Goal: Transaction & Acquisition: Purchase product/service

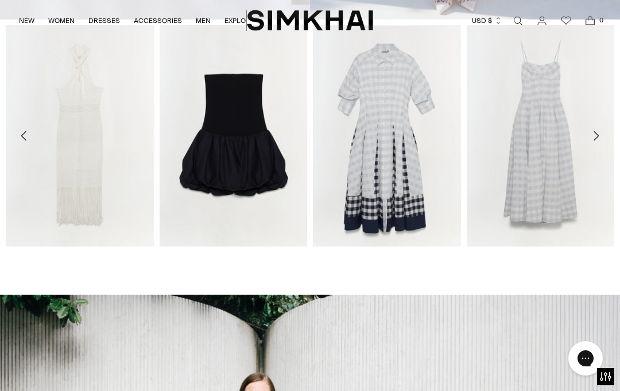
scroll to position [340, 0]
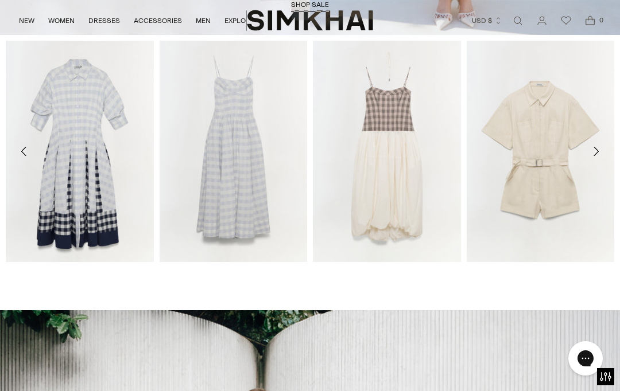
click at [69, 188] on img "Jazz Cotton Midi Dress" at bounding box center [80, 152] width 148 height 222
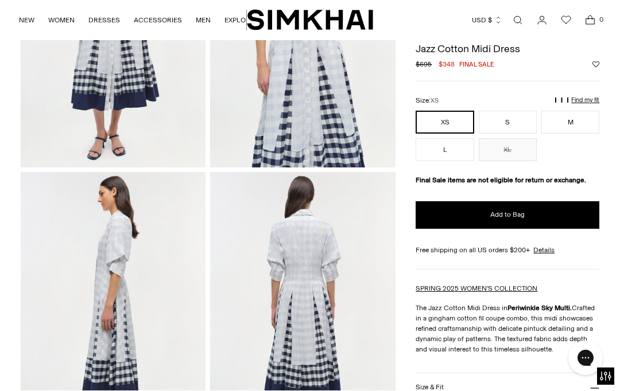
scroll to position [193, 0]
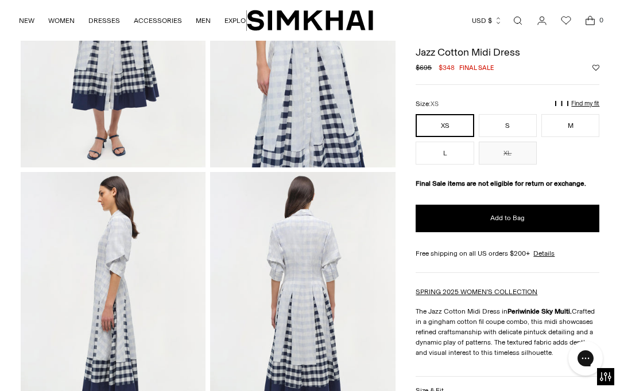
click at [504, 103] on p "Find my fit" at bounding box center [497, 109] width 13 height 21
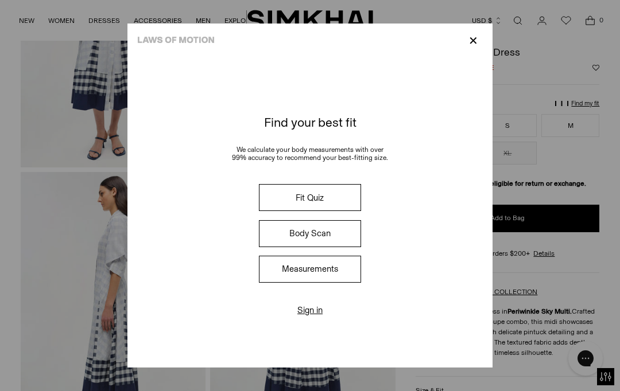
click at [361, 192] on button "Fit Quiz" at bounding box center [310, 197] width 102 height 27
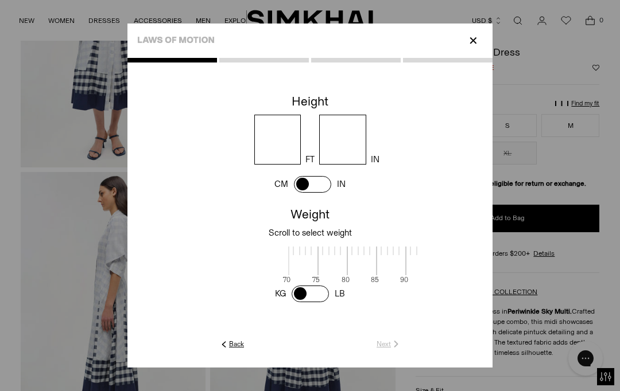
scroll to position [2, 358]
click at [283, 130] on input "number" at bounding box center [277, 140] width 47 height 50
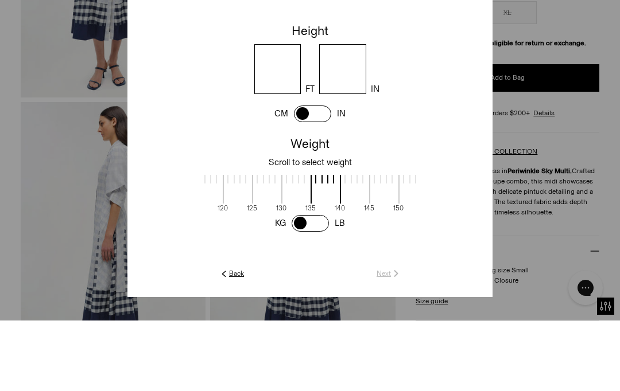
type input "*"
click at [366, 115] on input "number" at bounding box center [342, 140] width 47 height 50
type input "*"
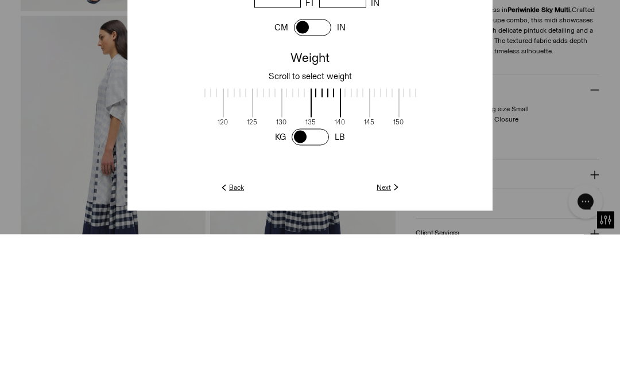
click at [457, 246] on span at bounding box center [472, 260] width 30 height 29
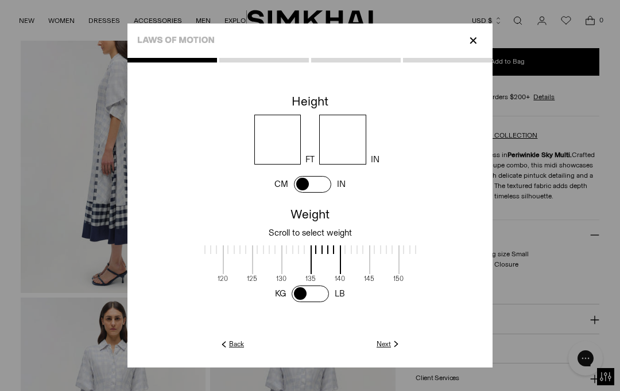
click at [457, 275] on div at bounding box center [471, 264] width 29 height 36
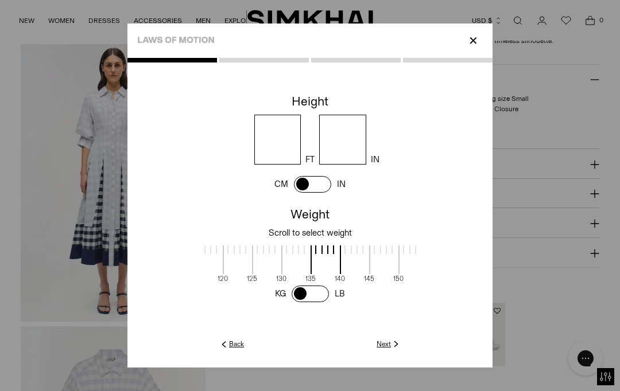
scroll to position [638, 0]
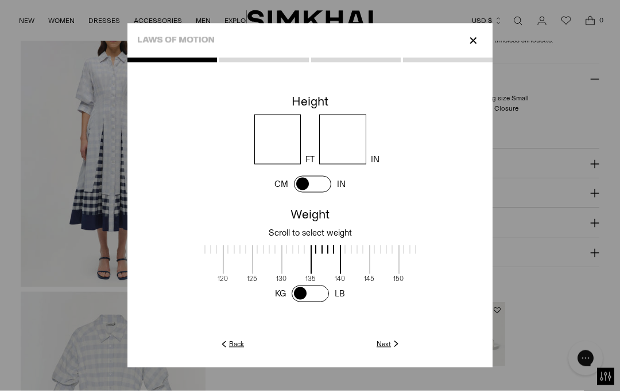
click at [457, 257] on span at bounding box center [472, 260] width 30 height 29
click at [401, 350] on img at bounding box center [396, 344] width 10 height 10
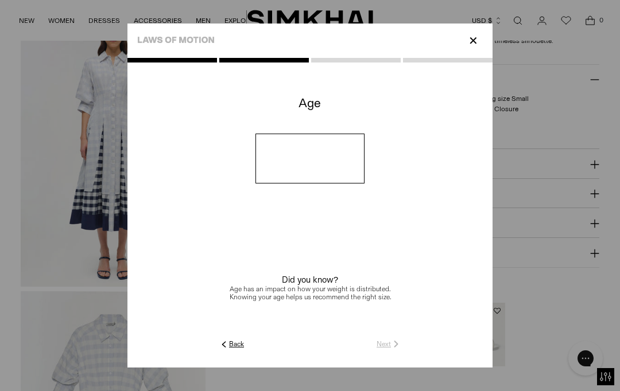
click at [364, 172] on input "number" at bounding box center [310, 159] width 110 height 50
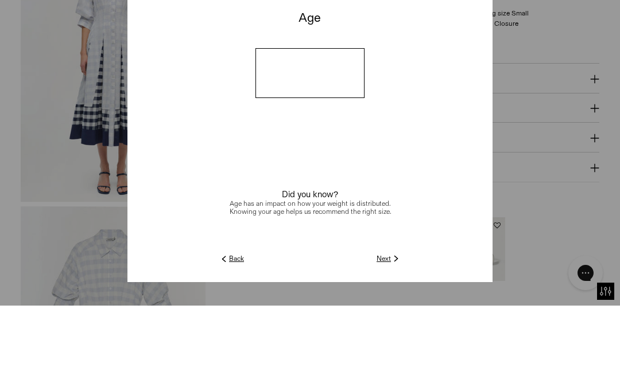
type input "**"
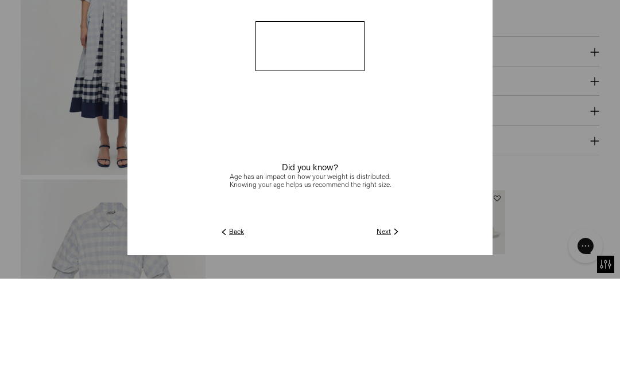
scroll to position [751, 0]
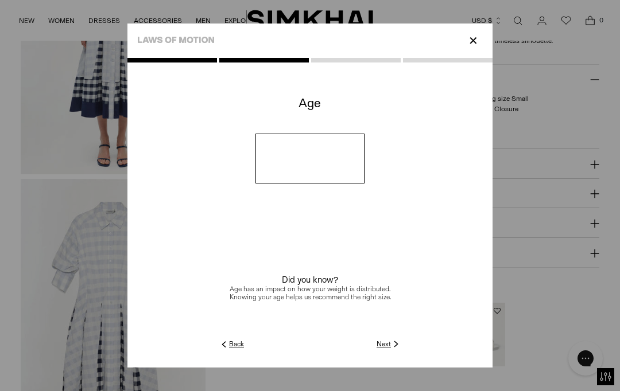
click at [401, 350] on img at bounding box center [396, 344] width 10 height 10
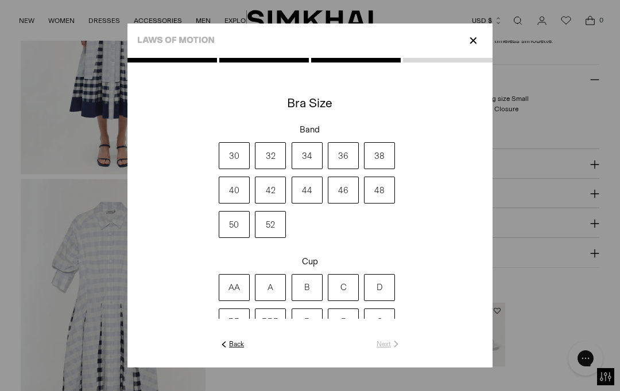
click at [255, 204] on label "42" at bounding box center [270, 190] width 31 height 27
click at [219, 336] on label "DD" at bounding box center [234, 322] width 31 height 27
click at [401, 350] on link "Next" at bounding box center [388, 344] width 25 height 10
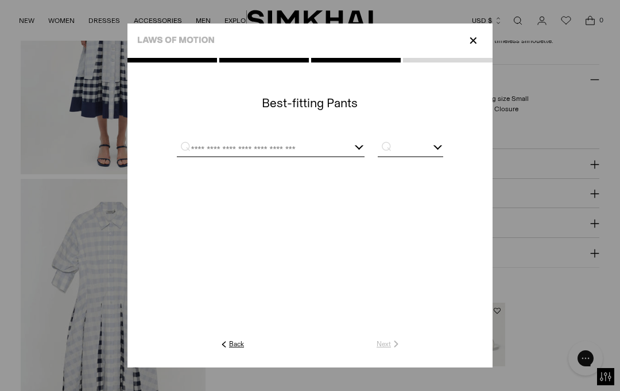
click at [364, 156] on div at bounding box center [271, 149] width 188 height 14
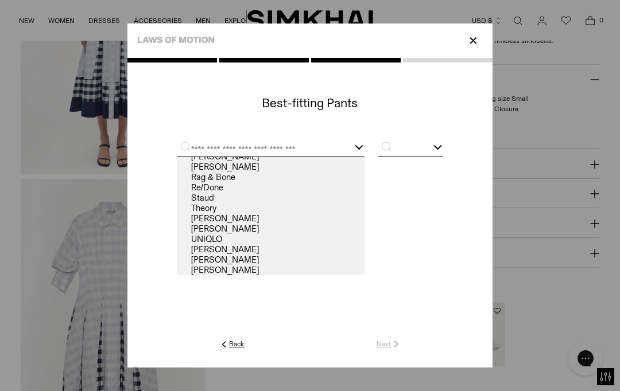
scroll to position [108, 0]
click at [127, 173] on cc-searchable-dropdown at bounding box center [309, 207] width 365 height 147
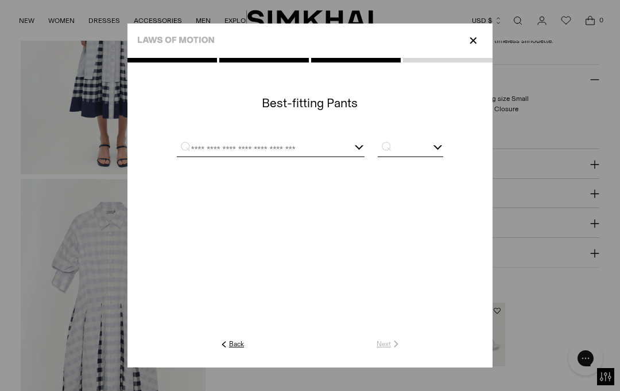
click at [171, 152] on p "⌕" at bounding box center [182, 145] width 22 height 11
click at [177, 157] on input "text" at bounding box center [257, 149] width 160 height 14
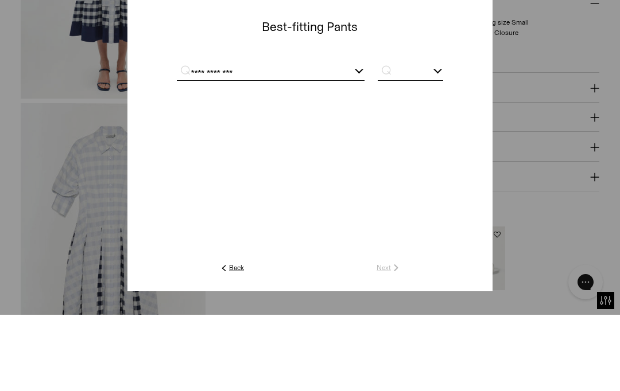
scroll to position [828, 0]
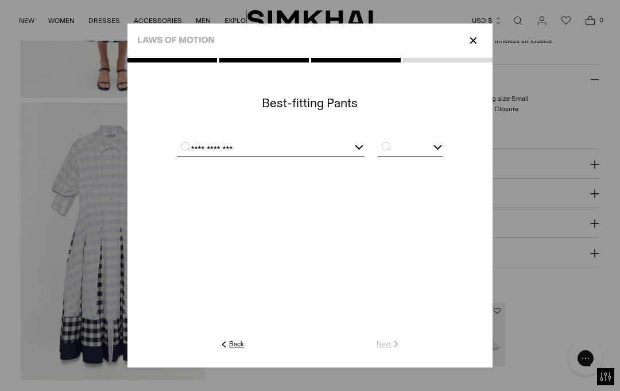
click at [177, 157] on input "**********" at bounding box center [257, 149] width 160 height 14
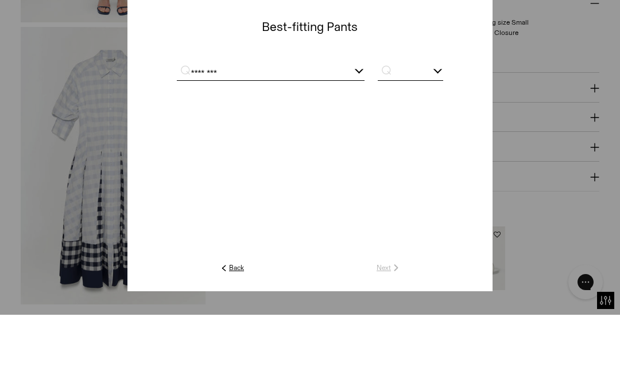
type input "********"
click at [443, 142] on input "text" at bounding box center [410, 149] width 65 height 14
type input "*"
type input "******"
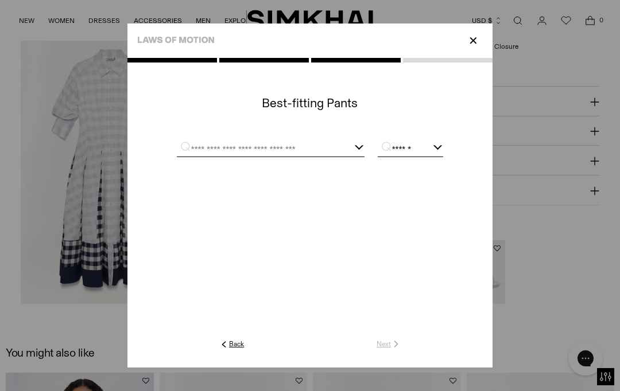
click at [242, 147] on div at bounding box center [310, 148] width 266 height 29
click at [251, 153] on div at bounding box center [310, 148] width 266 height 29
click at [364, 157] on div at bounding box center [271, 149] width 188 height 14
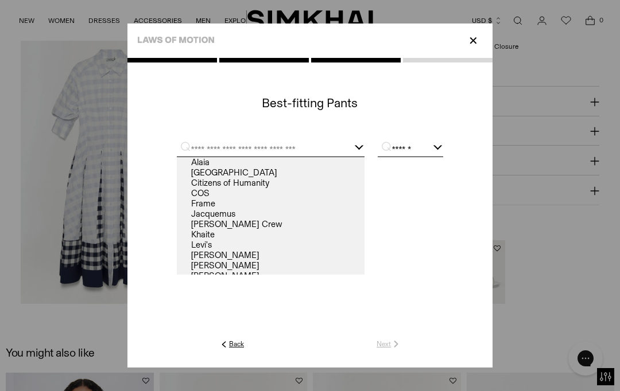
scroll to position [896, 0]
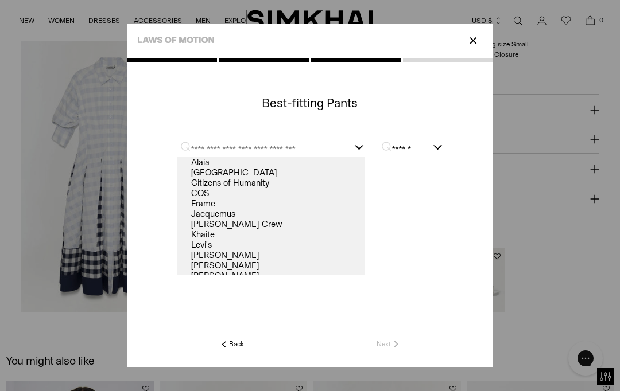
click at [177, 154] on div at bounding box center [310, 207] width 266 height 147
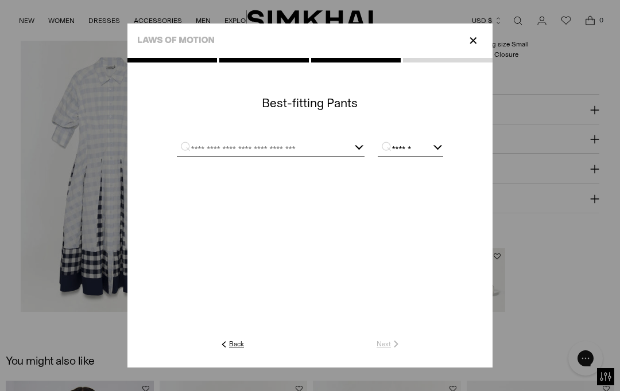
click at [177, 157] on input "text" at bounding box center [257, 149] width 160 height 14
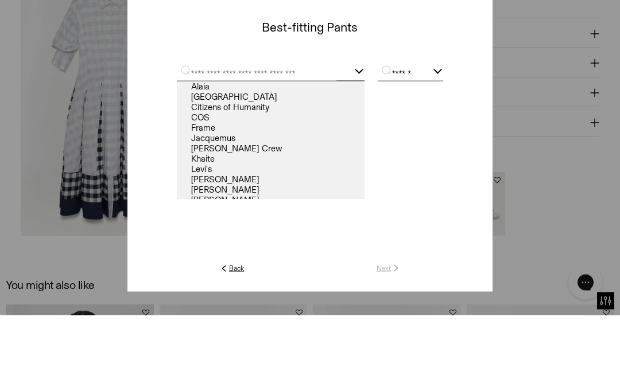
type input "*"
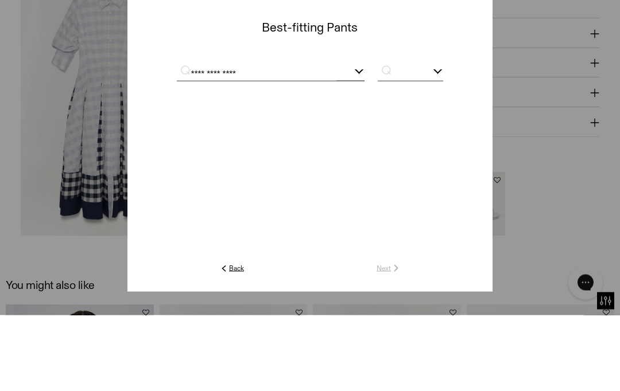
scroll to position [972, 0]
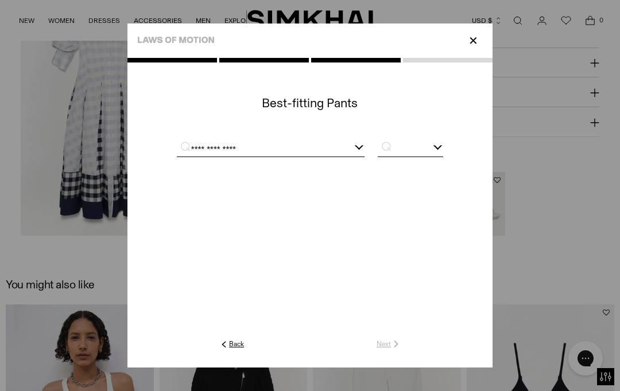
click at [219, 350] on link "Back" at bounding box center [231, 344] width 25 height 10
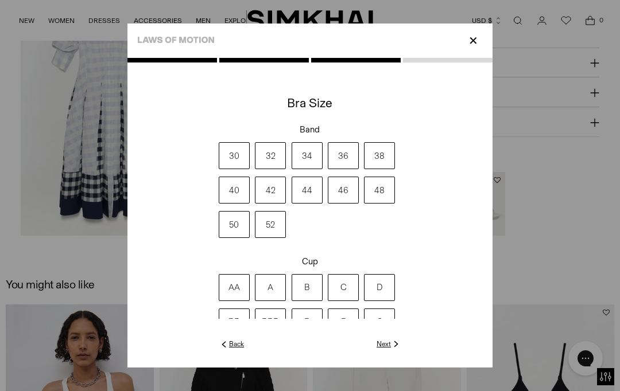
click at [492, 58] on div at bounding box center [309, 204] width 365 height 292
click at [401, 350] on img at bounding box center [396, 344] width 10 height 10
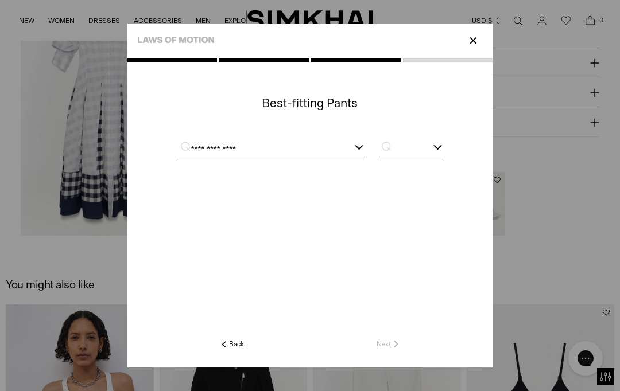
click at [177, 157] on input "**********" at bounding box center [257, 149] width 160 height 14
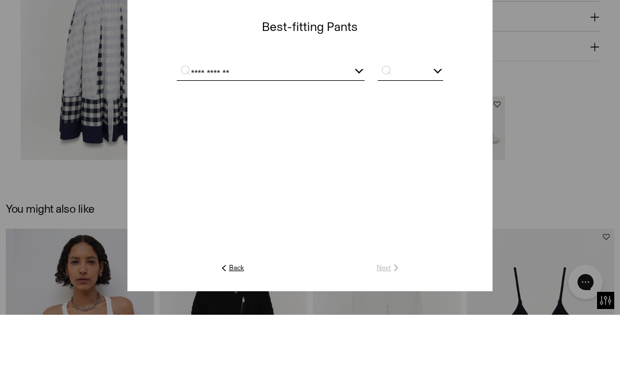
scroll to position [1049, 0]
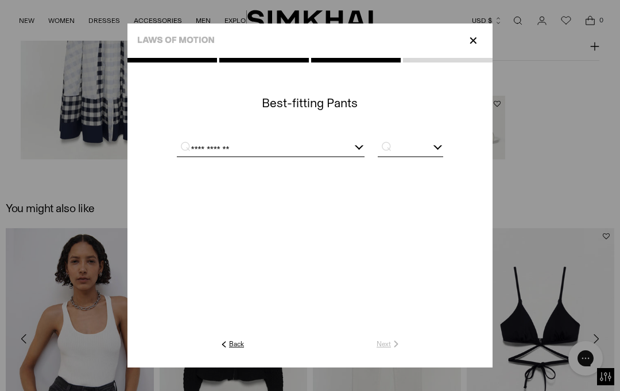
click at [364, 157] on div "**********" at bounding box center [271, 149] width 188 height 14
click at [443, 157] on input "text" at bounding box center [410, 149] width 65 height 14
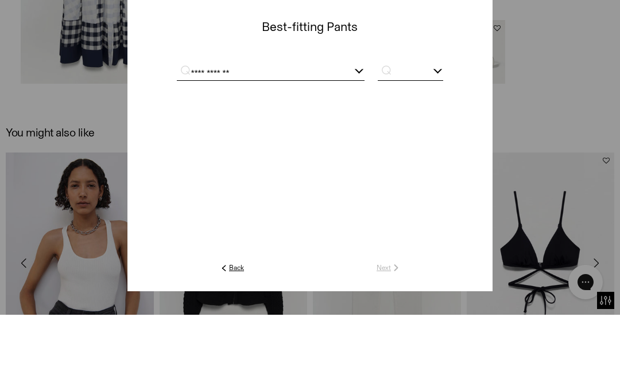
click at [177, 142] on input "**********" at bounding box center [257, 149] width 160 height 14
type input "**********"
click at [443, 142] on input "text" at bounding box center [410, 149] width 65 height 14
type input "*"
type input "**********"
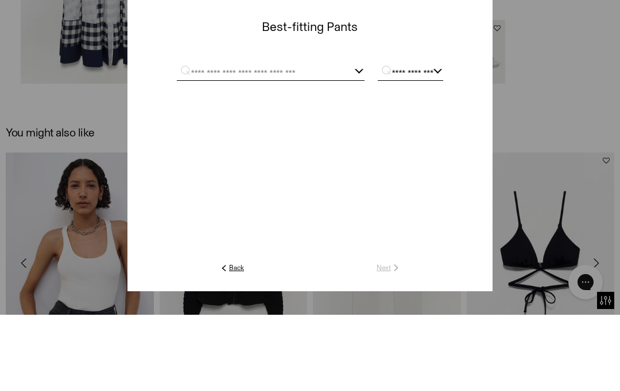
click at [492, 134] on cc-searchable-dropdown at bounding box center [309, 148] width 365 height 29
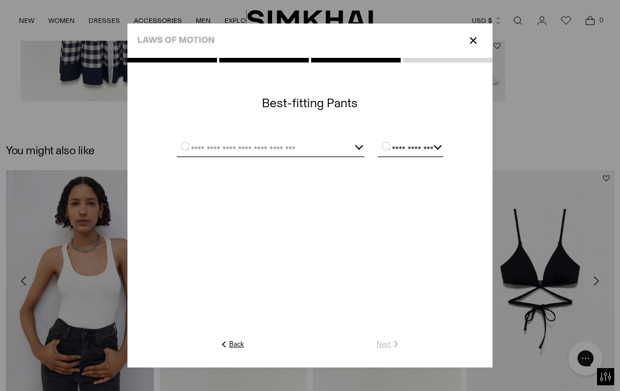
scroll to position [1112, 0]
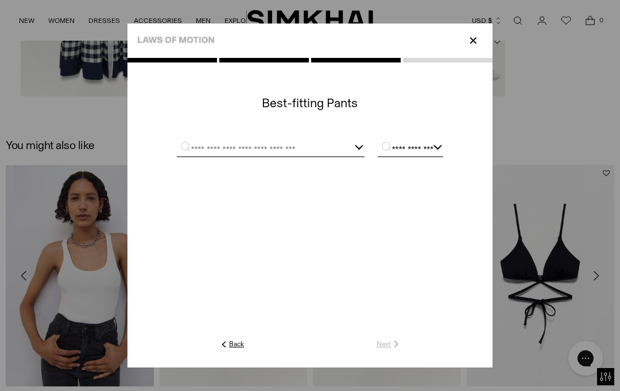
click at [443, 157] on input "**********" at bounding box center [410, 149] width 65 height 14
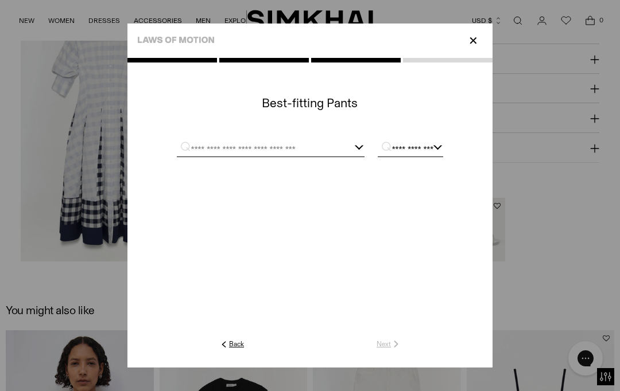
scroll to position [945, 0]
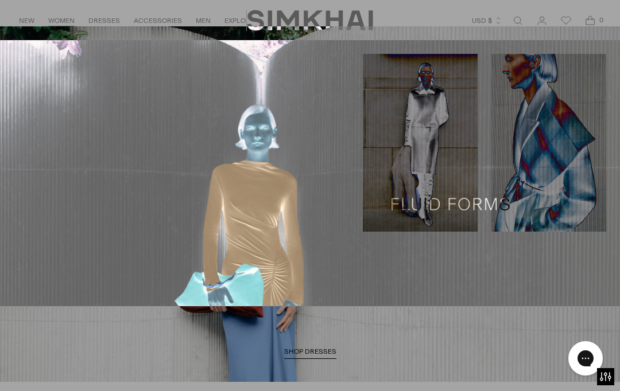
scroll to position [613, 0]
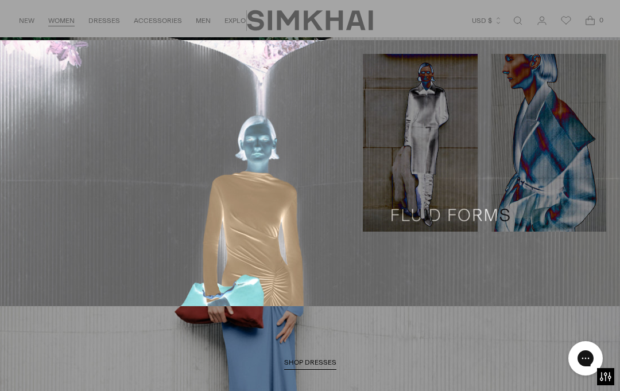
click at [30, 224] on link "Coats & Jackets" at bounding box center [44, 226] width 60 height 8
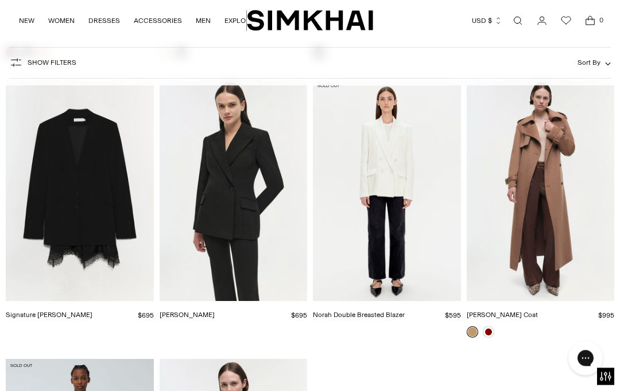
scroll to position [1760, 0]
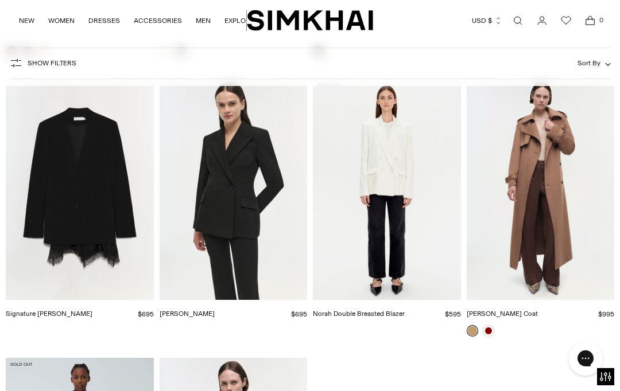
click at [458, 270] on img "Norah Double Breasted Blazer" at bounding box center [387, 189] width 148 height 222
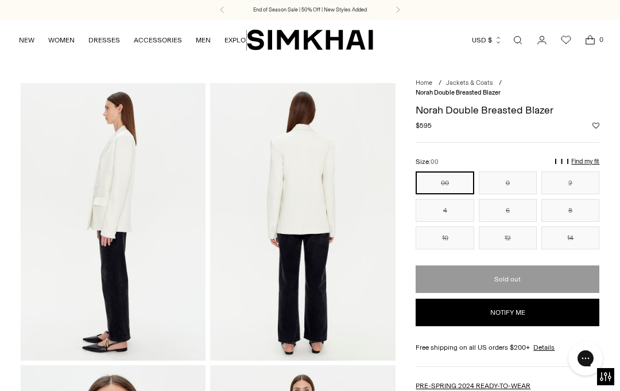
click at [482, 164] on p "Find my fit" at bounding box center [474, 166] width 13 height 21
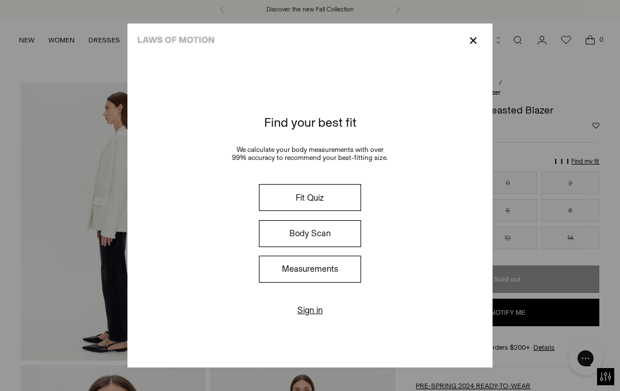
click at [361, 200] on button "Fit Quiz" at bounding box center [310, 197] width 102 height 27
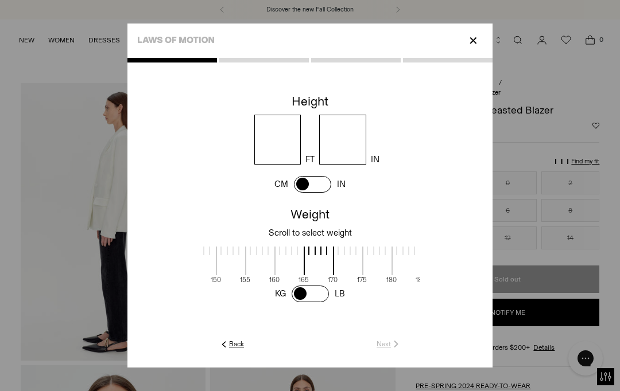
scroll to position [0, 540]
click at [286, 137] on input "number" at bounding box center [277, 140] width 47 height 50
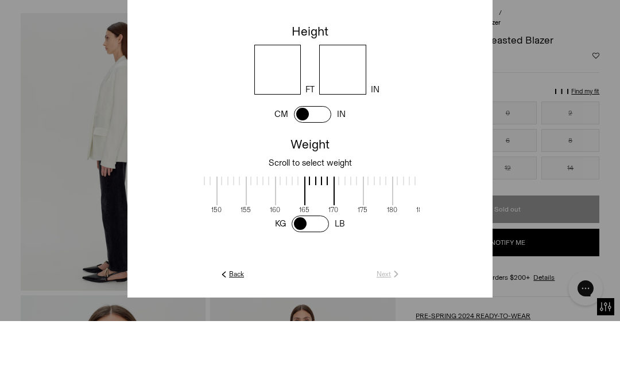
type input "*"
click at [366, 115] on input "number" at bounding box center [342, 140] width 47 height 50
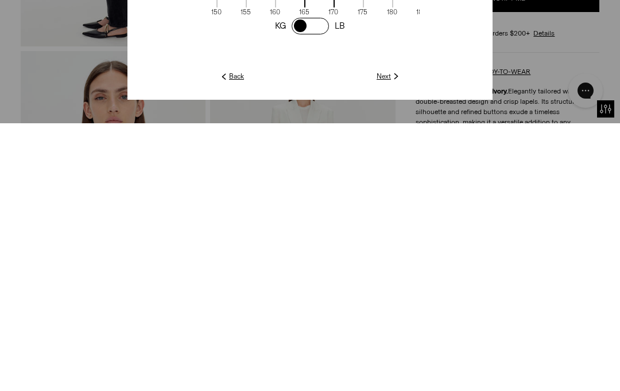
scroll to position [49, 0]
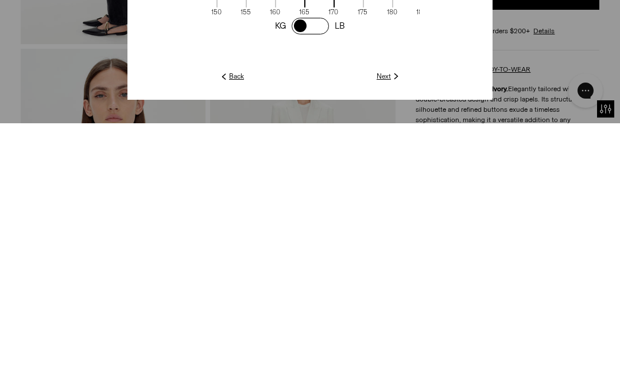
type input "*"
click at [451, 150] on div at bounding box center [309, 213] width 365 height 310
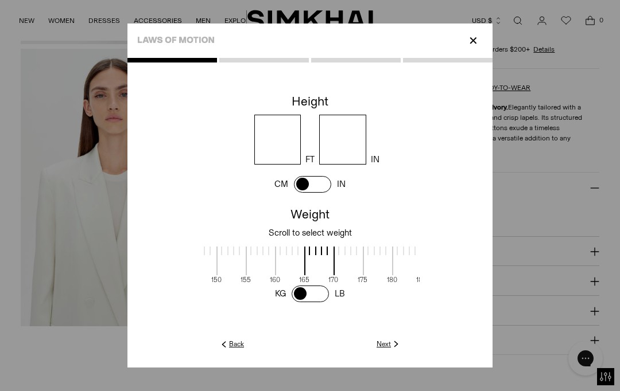
click at [401, 350] on img at bounding box center [396, 344] width 10 height 10
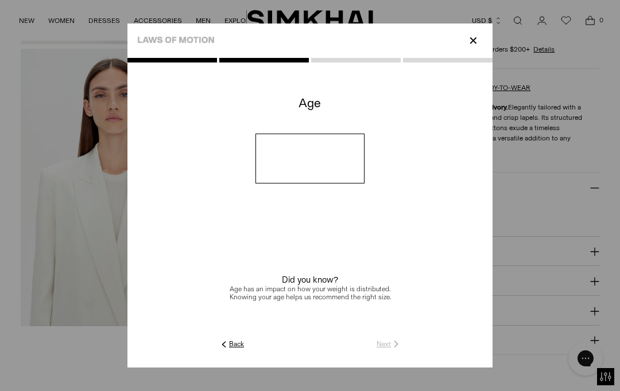
click at [365, 168] on input "number" at bounding box center [310, 159] width 110 height 50
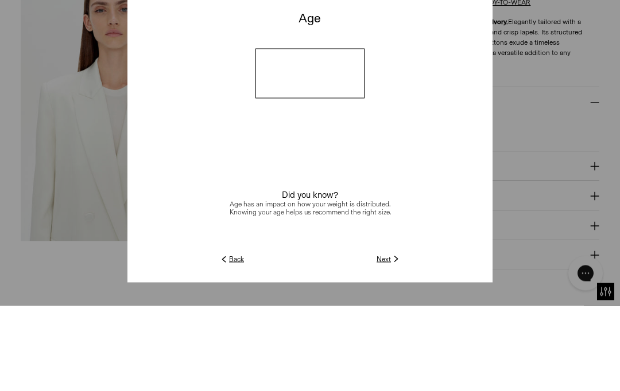
type input "**"
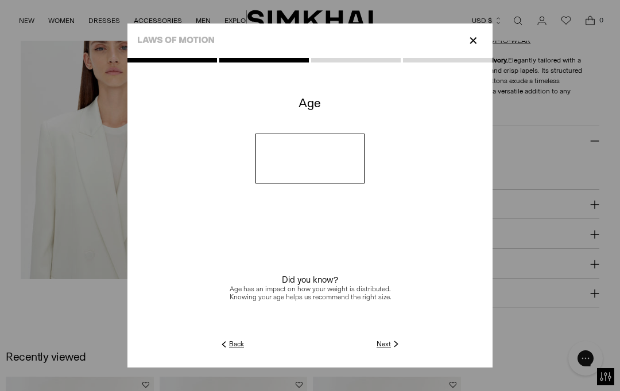
scroll to position [363, 0]
click at [481, 31] on p "✕" at bounding box center [472, 41] width 15 height 20
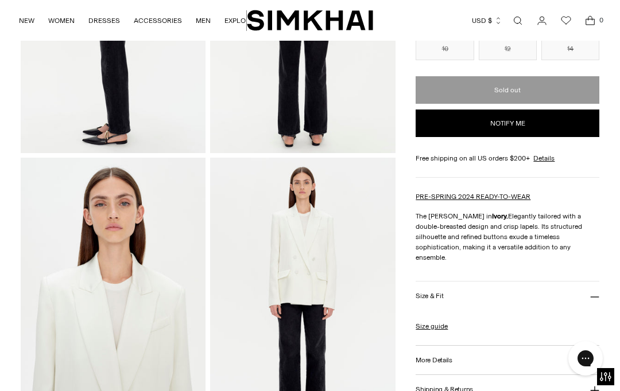
scroll to position [199, 0]
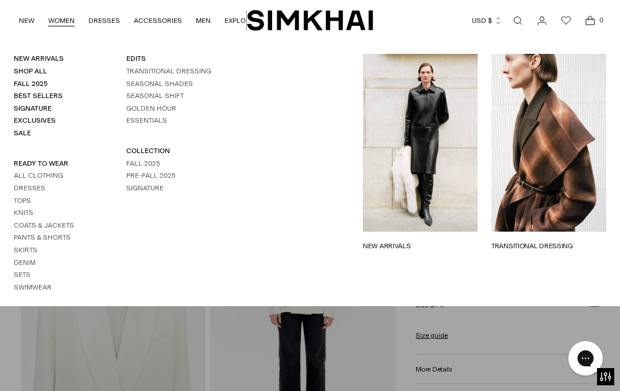
click at [18, 209] on link "Knits" at bounding box center [24, 213] width 20 height 8
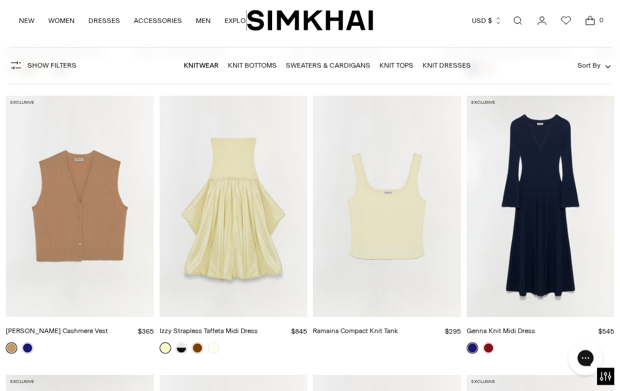
scroll to position [3994, 0]
click at [496, 343] on div at bounding box center [541, 348] width 148 height 11
click at [491, 343] on link at bounding box center [488, 348] width 11 height 11
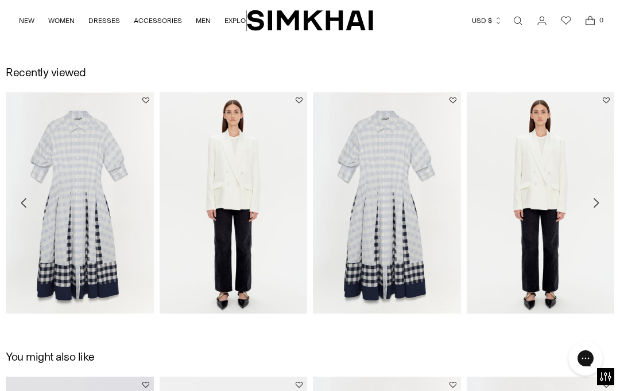
scroll to position [904, 0]
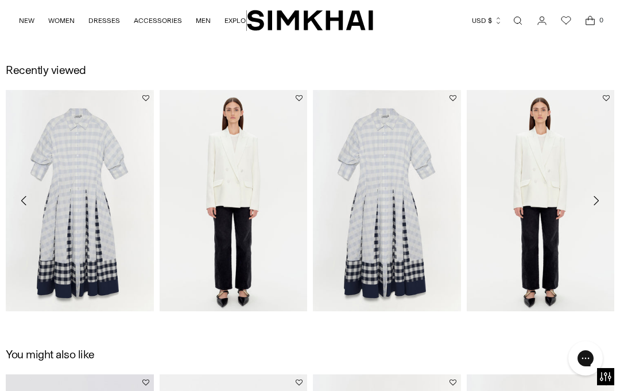
click at [76, 244] on img "Jazz Cotton Midi Dress" at bounding box center [80, 201] width 148 height 222
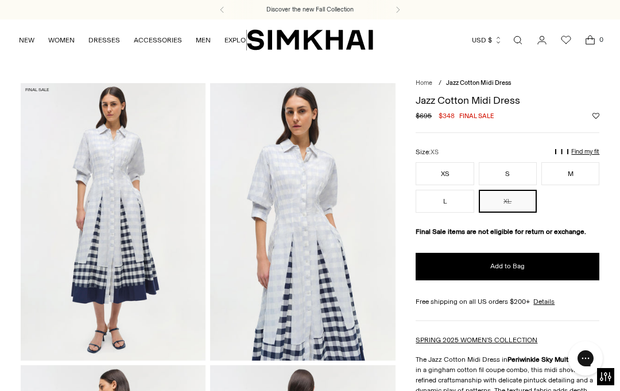
click at [509, 213] on button "XL" at bounding box center [508, 201] width 58 height 23
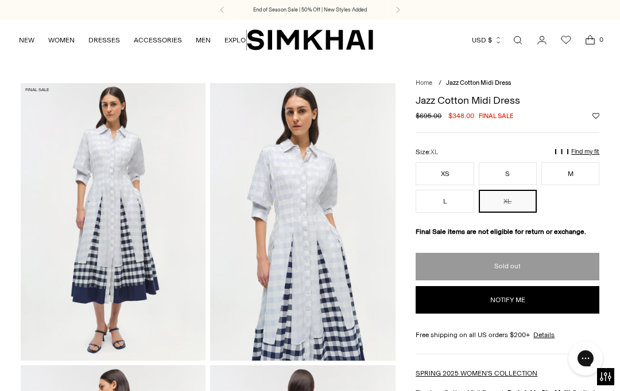
click at [332, 7] on p "End of Season Sale | 50% Off | New Styles Added" at bounding box center [310, 10] width 114 height 8
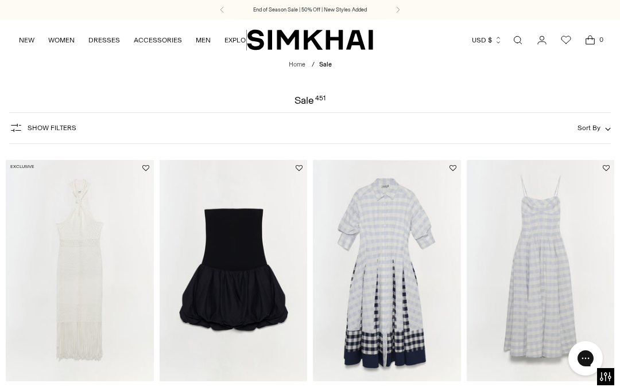
click at [403, 9] on icon at bounding box center [398, 9] width 14 height 7
click at [402, 7] on icon at bounding box center [398, 9] width 14 height 7
click at [401, 7] on icon at bounding box center [398, 9] width 14 height 7
click at [328, 7] on h3 "Discover the new Fall Collection" at bounding box center [309, 9] width 87 height 9
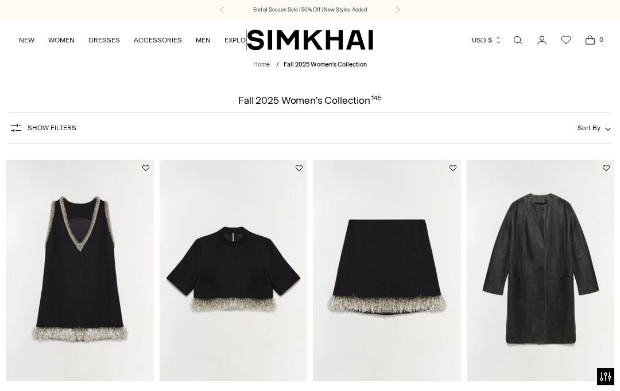
scroll to position [1068, 0]
